Goal: Find specific page/section: Find specific page/section

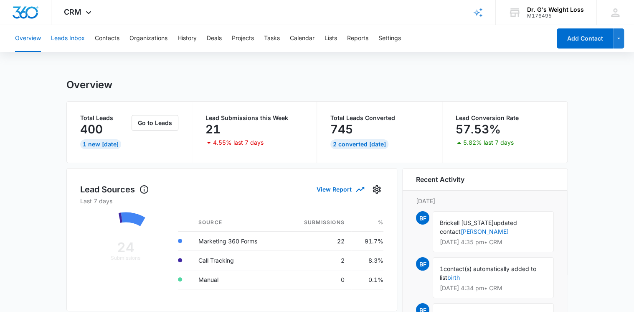
click at [82, 38] on button "Leads Inbox" at bounding box center [68, 38] width 34 height 27
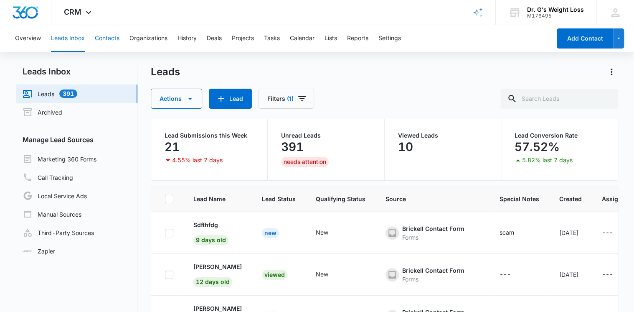
click at [102, 38] on button "Contacts" at bounding box center [107, 38] width 25 height 27
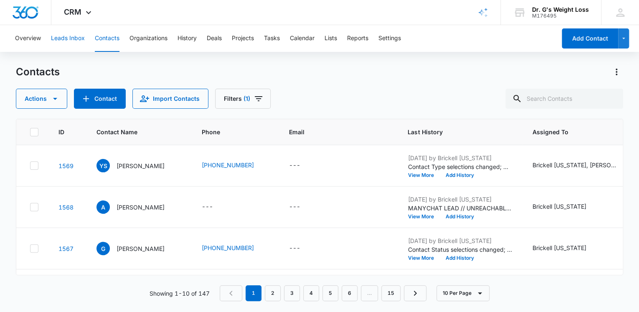
click at [60, 37] on button "Leads Inbox" at bounding box center [68, 38] width 34 height 27
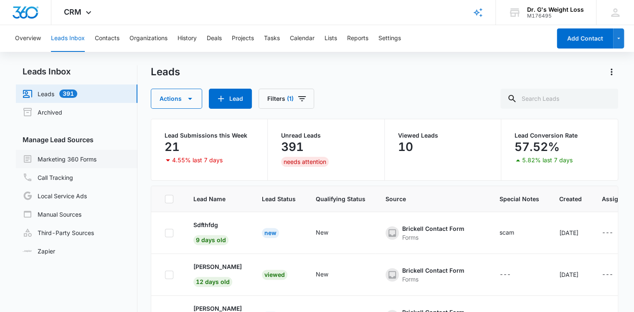
click at [58, 158] on link "Marketing 360 Forms" at bounding box center [60, 159] width 74 height 10
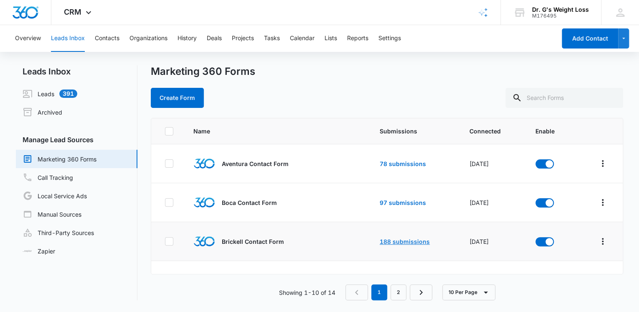
click at [383, 241] on link "188 submissions" at bounding box center [405, 241] width 50 height 7
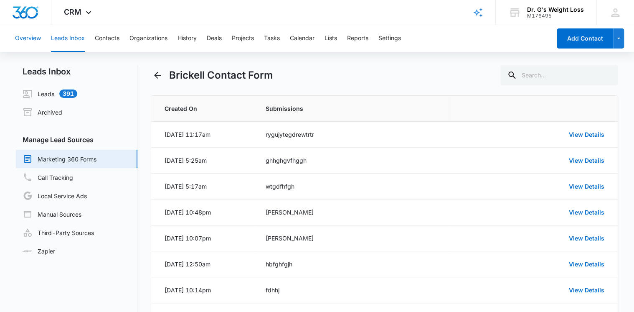
click at [33, 38] on button "Overview" at bounding box center [28, 38] width 26 height 27
